Goal: Information Seeking & Learning: Learn about a topic

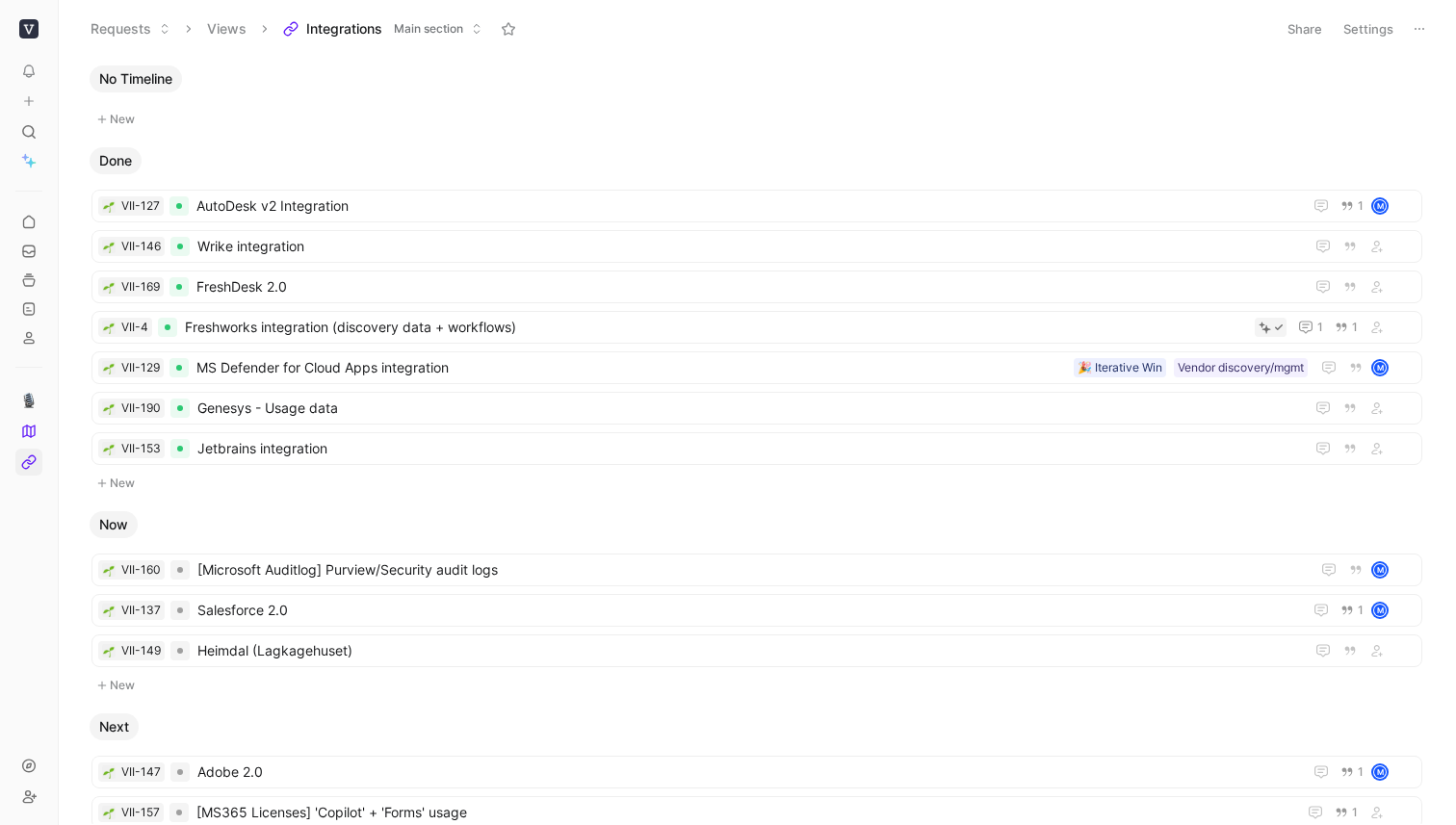
click at [369, 33] on span "Integrations" at bounding box center [344, 29] width 76 height 19
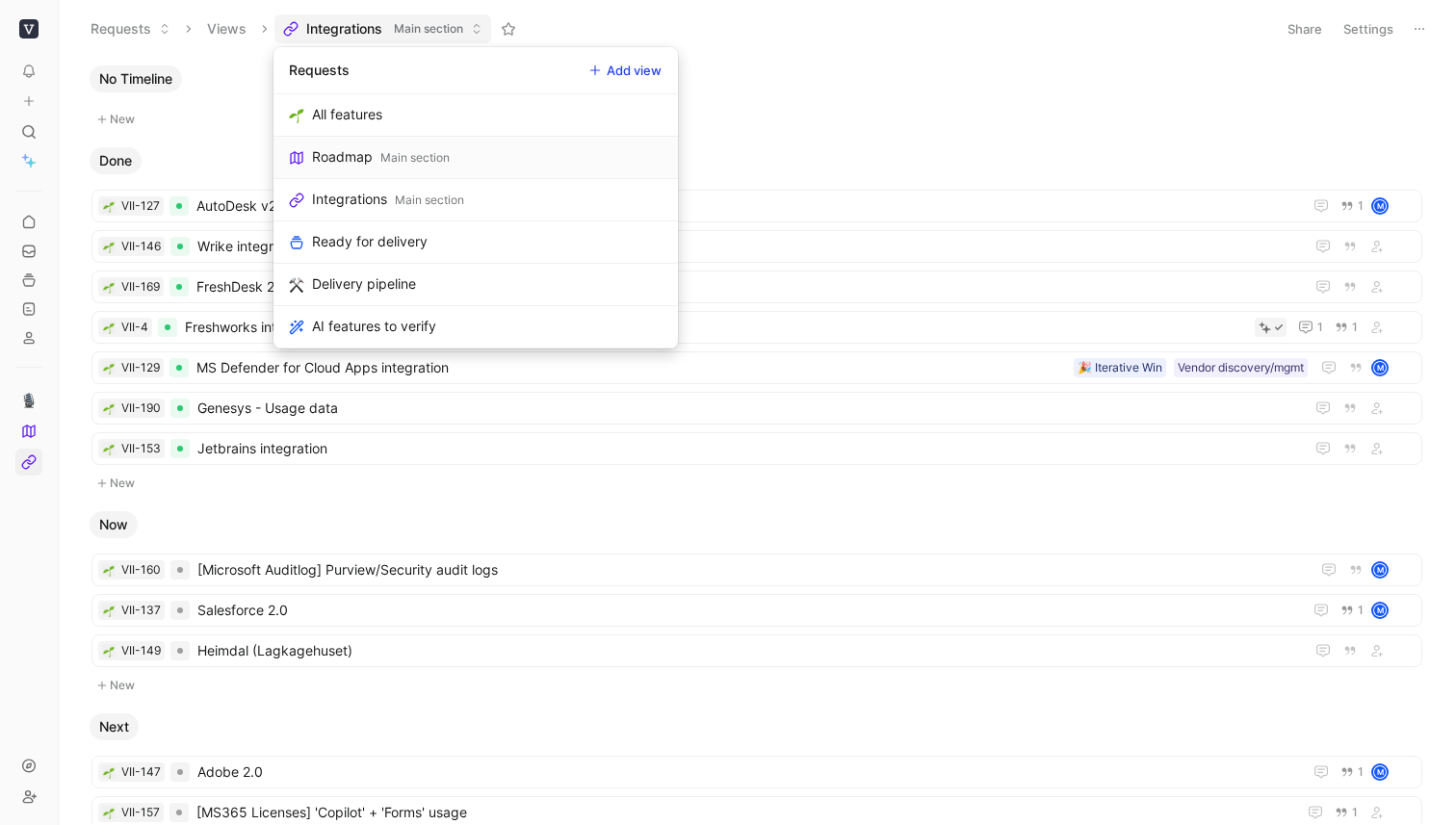
click at [362, 145] on div "Roadmap" at bounding box center [342, 157] width 60 height 23
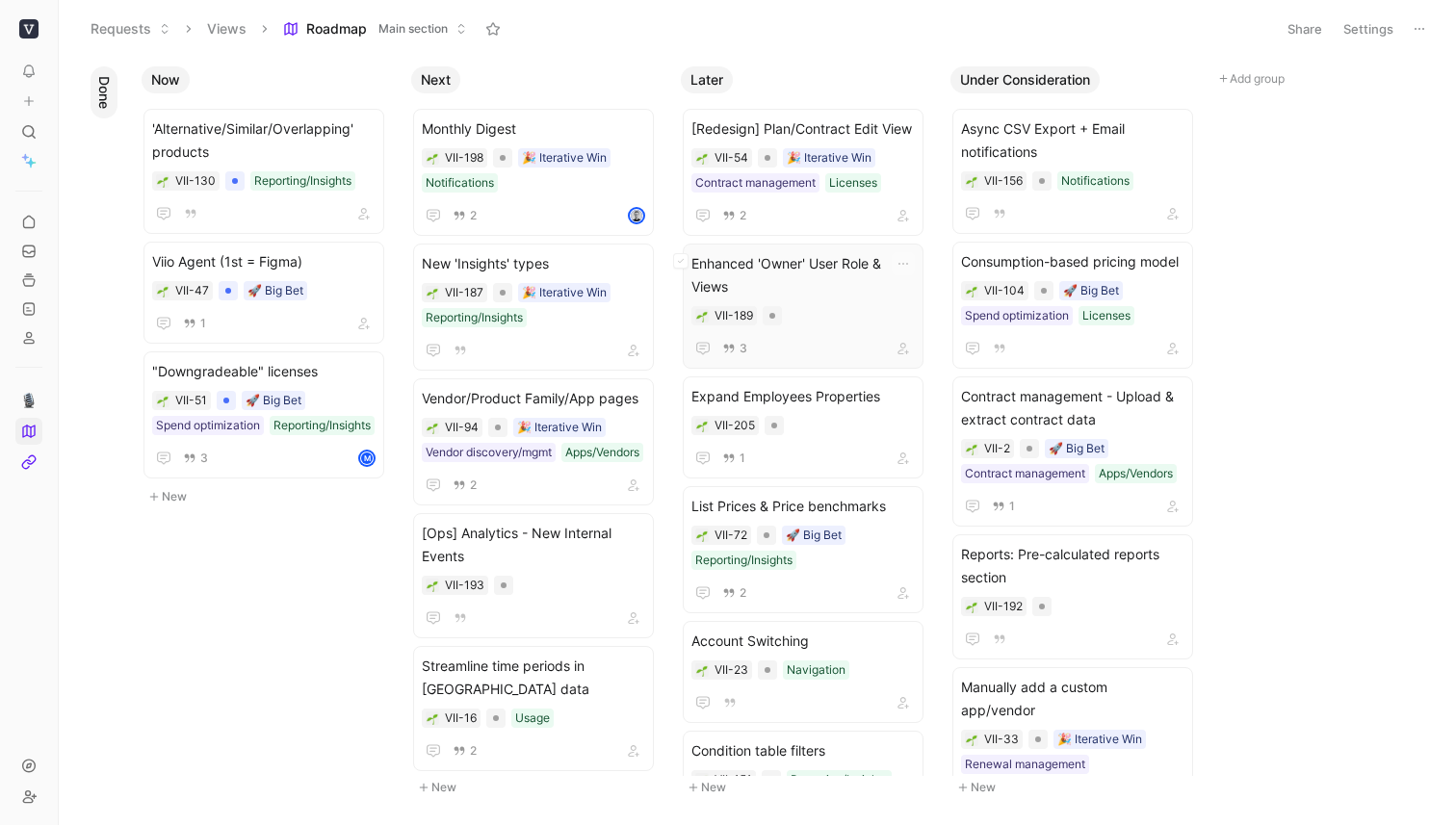
click at [823, 275] on span "Enhanced 'Owner' User Role & Views" at bounding box center [802, 275] width 223 height 46
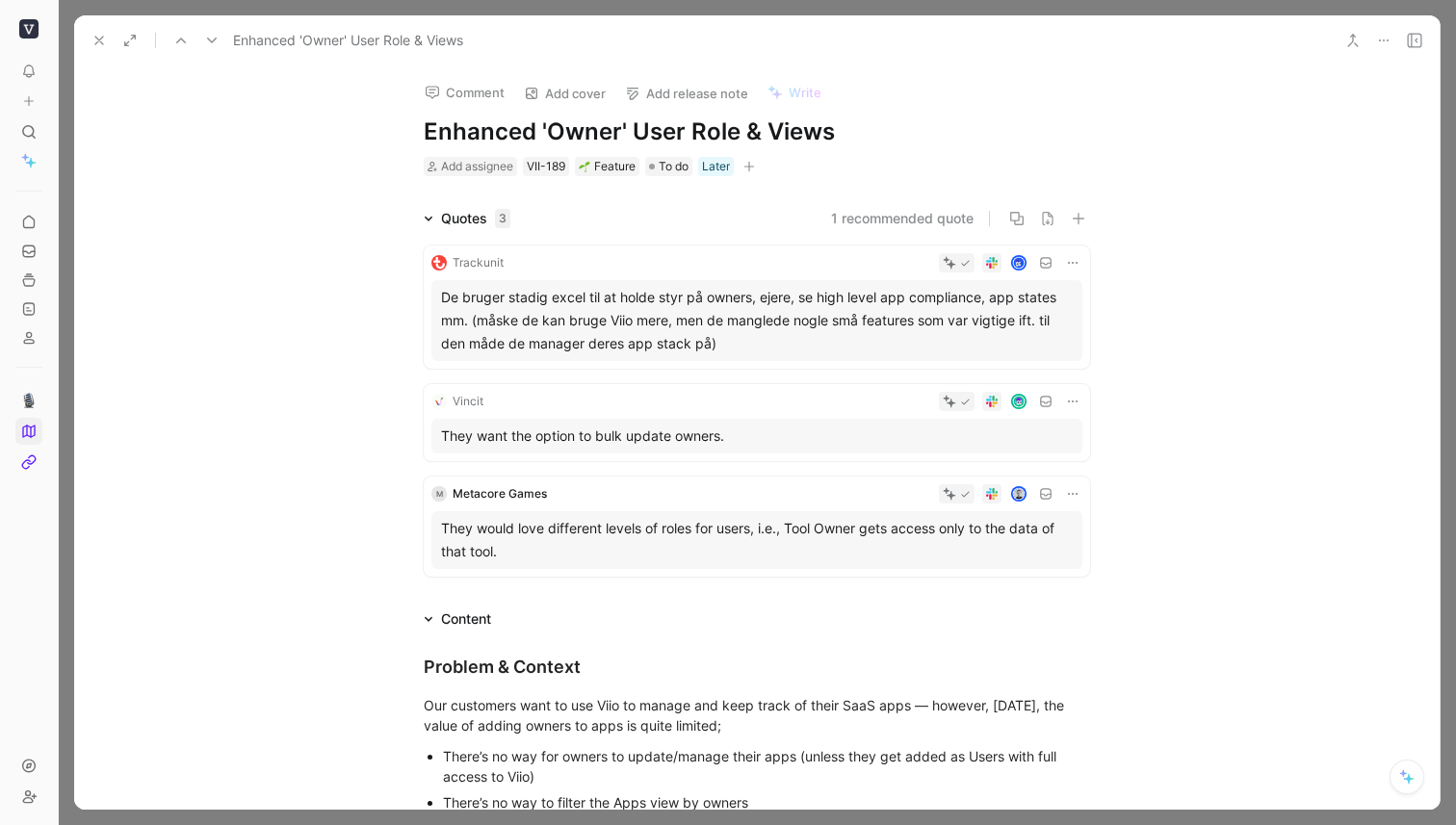
click at [513, 310] on div "De bruger stadig excel til at holde styr på owners, ejere, se high level app co…" at bounding box center [756, 319] width 632 height 69
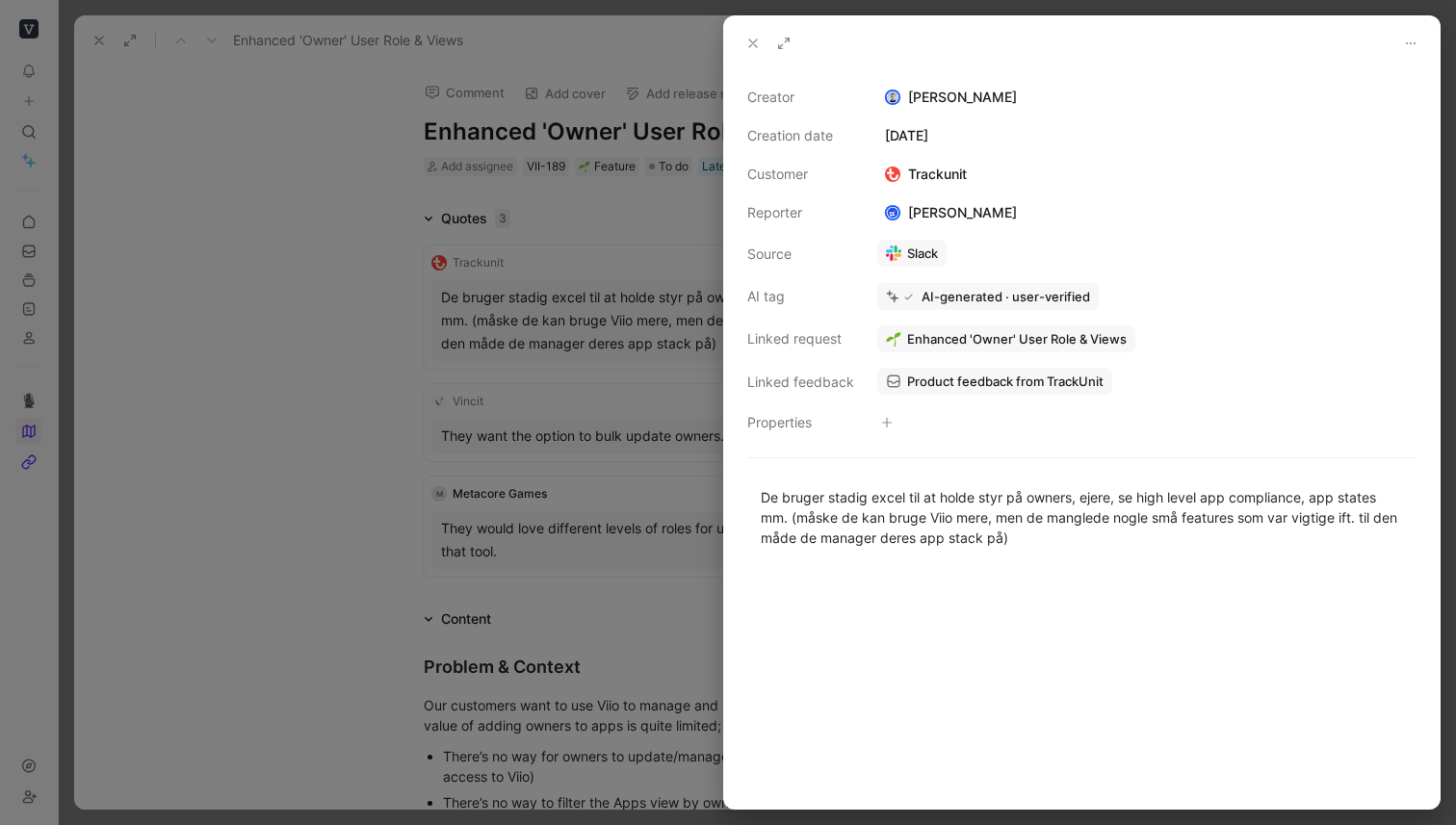
click at [332, 413] on div at bounding box center [728, 412] width 1456 height 825
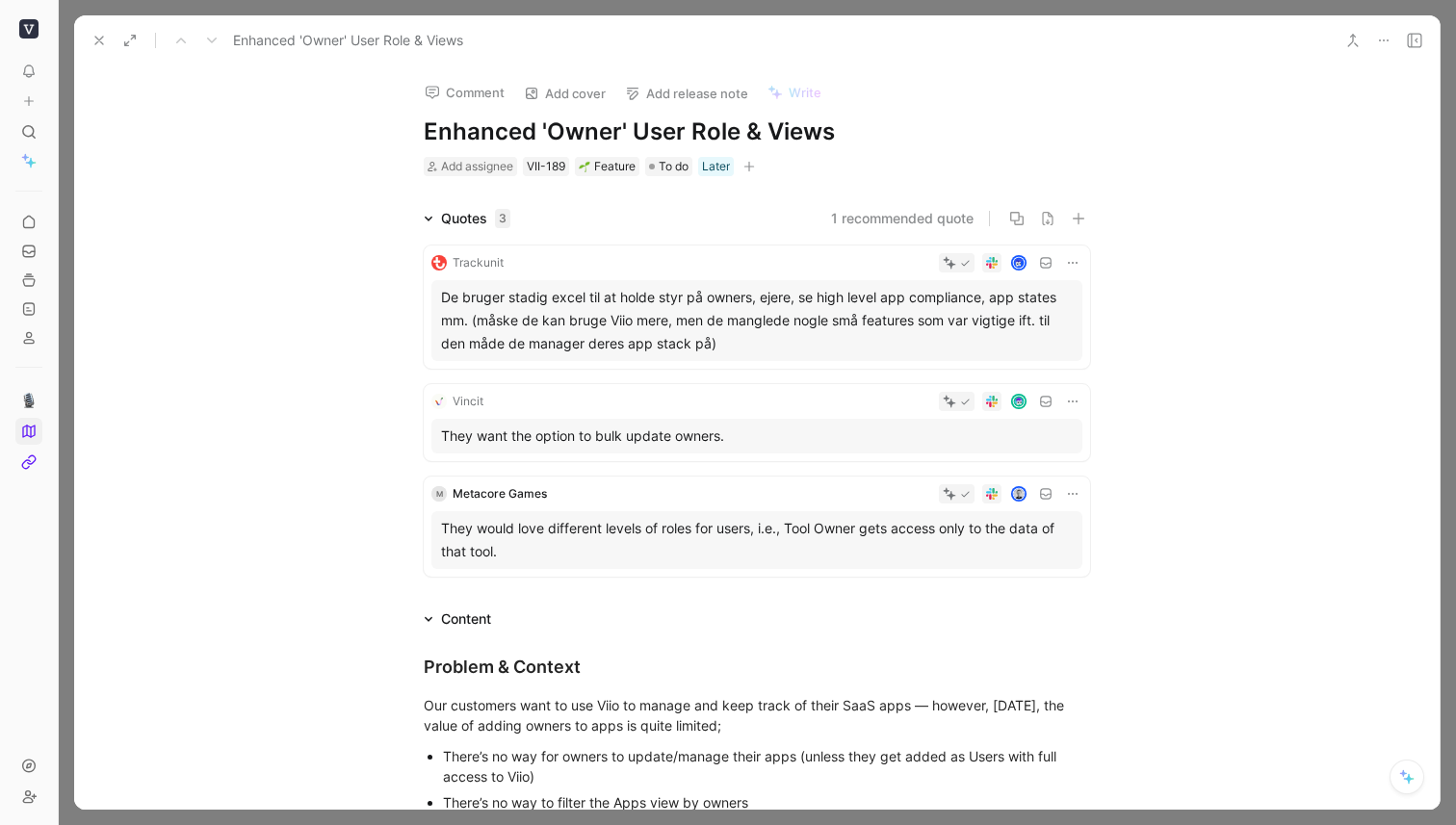
click at [489, 259] on div "Trackunit" at bounding box center [478, 263] width 51 height 19
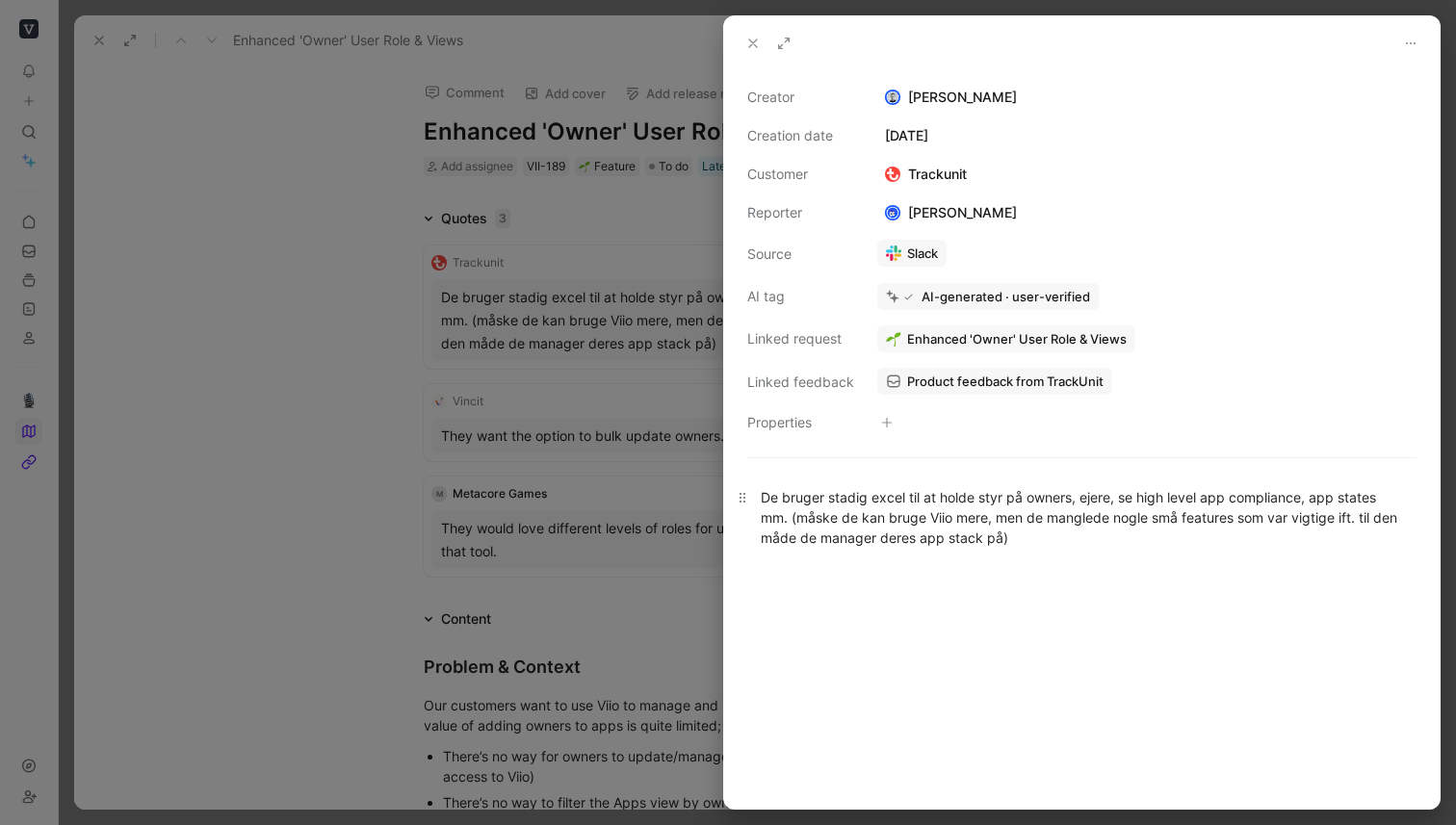
click at [976, 528] on div "De bruger stadig excel til at holde styr på owners, ejere, se high level app co…" at bounding box center [1081, 517] width 642 height 60
click at [1007, 379] on span "Product feedback from TrackUnit" at bounding box center [1006, 381] width 197 height 18
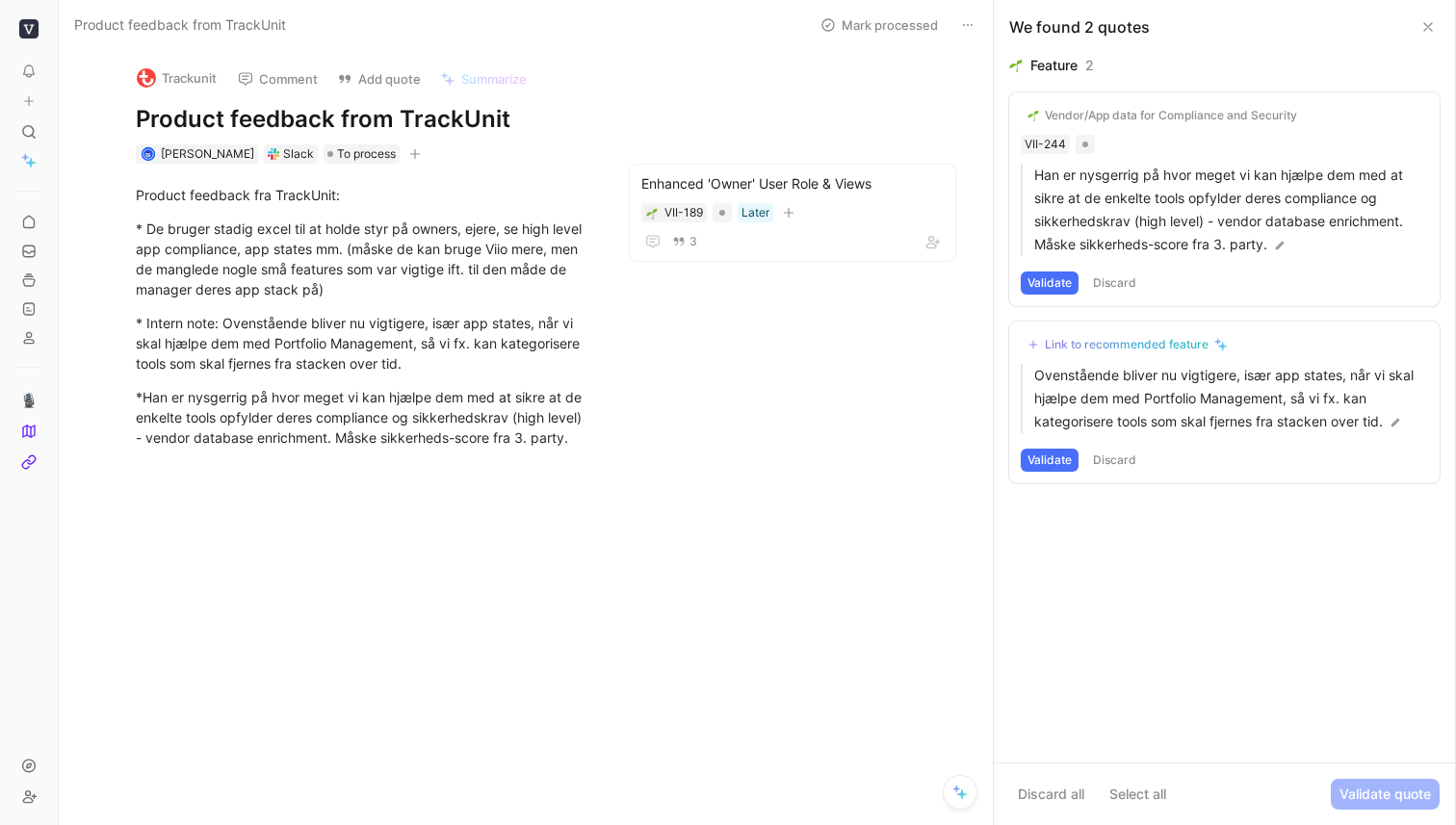
click at [1428, 24] on icon at bounding box center [1428, 27] width 16 height 16
